Goal: Obtain resource: Obtain resource

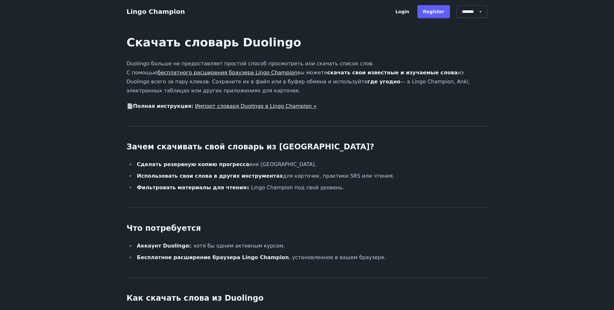
click at [230, 75] on link "бесплатного расширения браузера Lingo Champion" at bounding box center [228, 73] width 140 height 6
click at [265, 106] on link "Импорт словаря Duolingo в Lingo Champion »" at bounding box center [255, 106] width 121 height 6
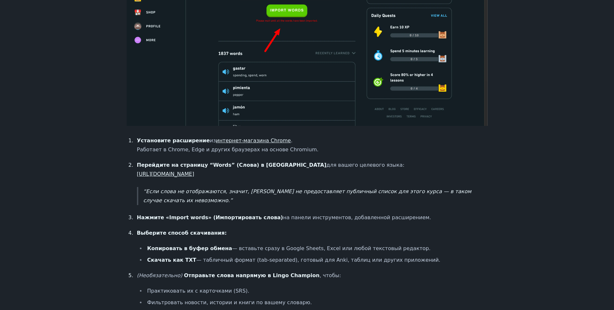
scroll to position [387, 0]
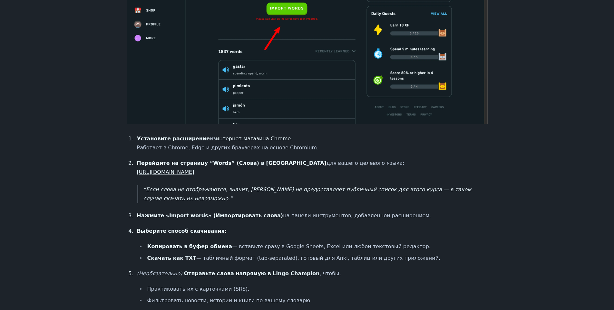
click at [194, 175] on link "https://www.duolingo.com/practice-hub/words" at bounding box center [165, 172] width 57 height 6
click at [371, 204] on ol "Установите расширение из интернет-магазина Chrome . Работает в Chrome, Edge и д…" at bounding box center [307, 225] width 361 height 183
click at [194, 174] on link "https://www.duolingo.com/practice-hub/words" at bounding box center [165, 172] width 57 height 6
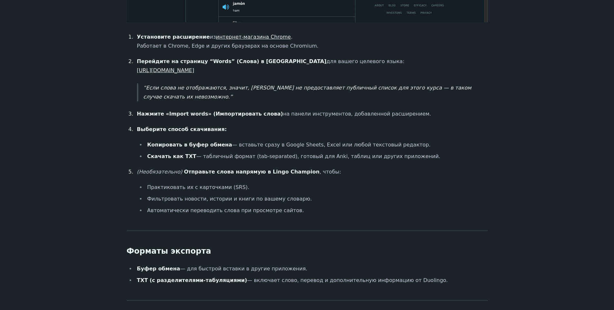
scroll to position [346, 0]
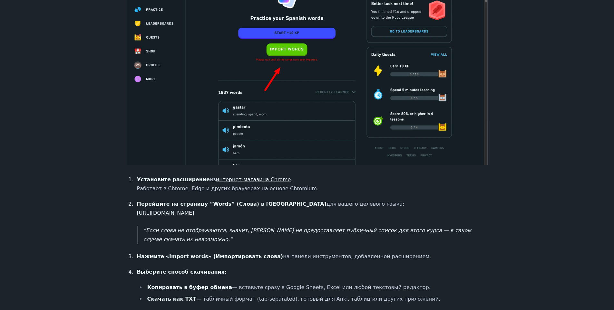
click at [194, 212] on link "https://www.duolingo.com/practice-hub/words" at bounding box center [165, 213] width 57 height 6
